Goal: Task Accomplishment & Management: Use online tool/utility

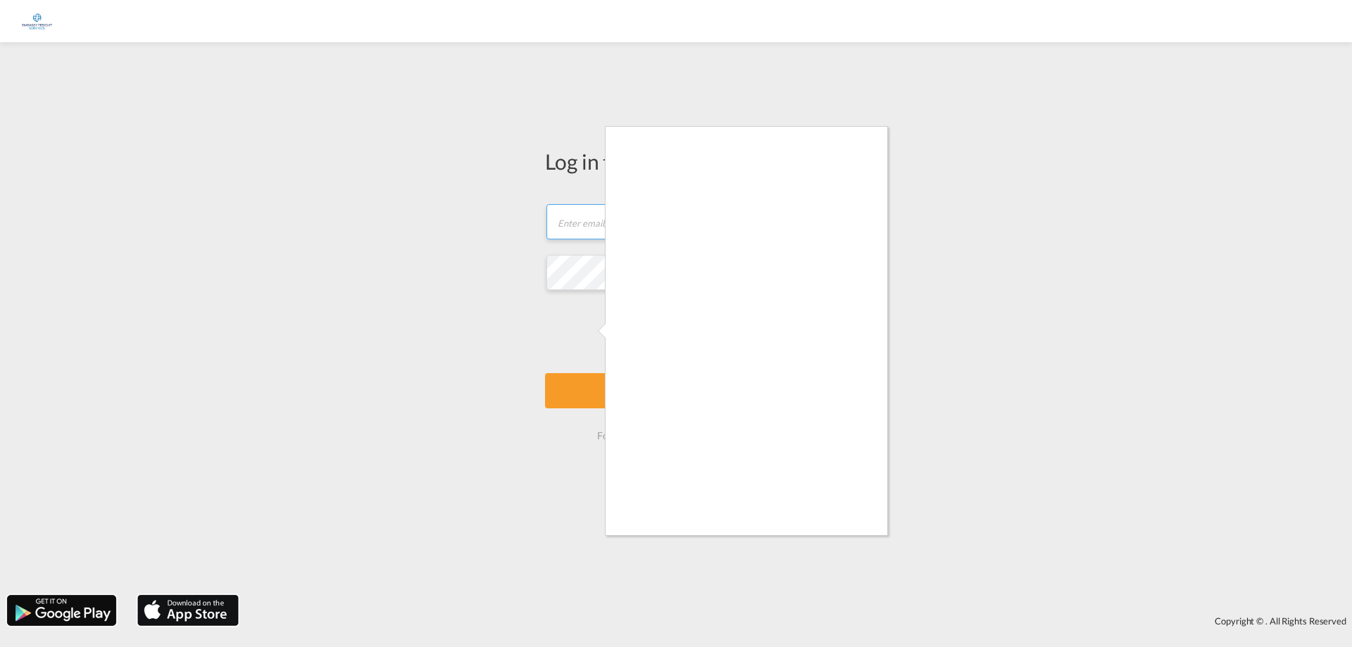
type input "[PERSON_NAME][EMAIL_ADDRESS][DOMAIN_NAME]"
click at [593, 332] on div at bounding box center [676, 323] width 1352 height 647
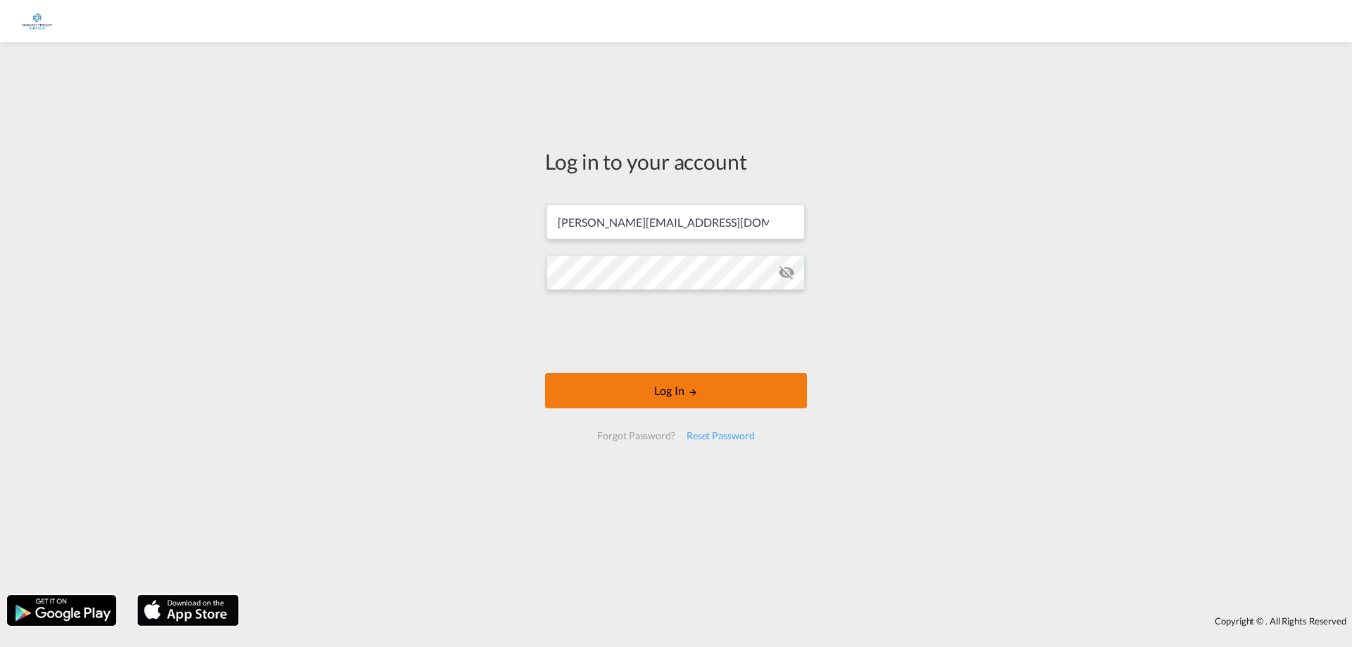
click at [719, 388] on button "Log In" at bounding box center [676, 390] width 262 height 35
